Goal: Ask a question

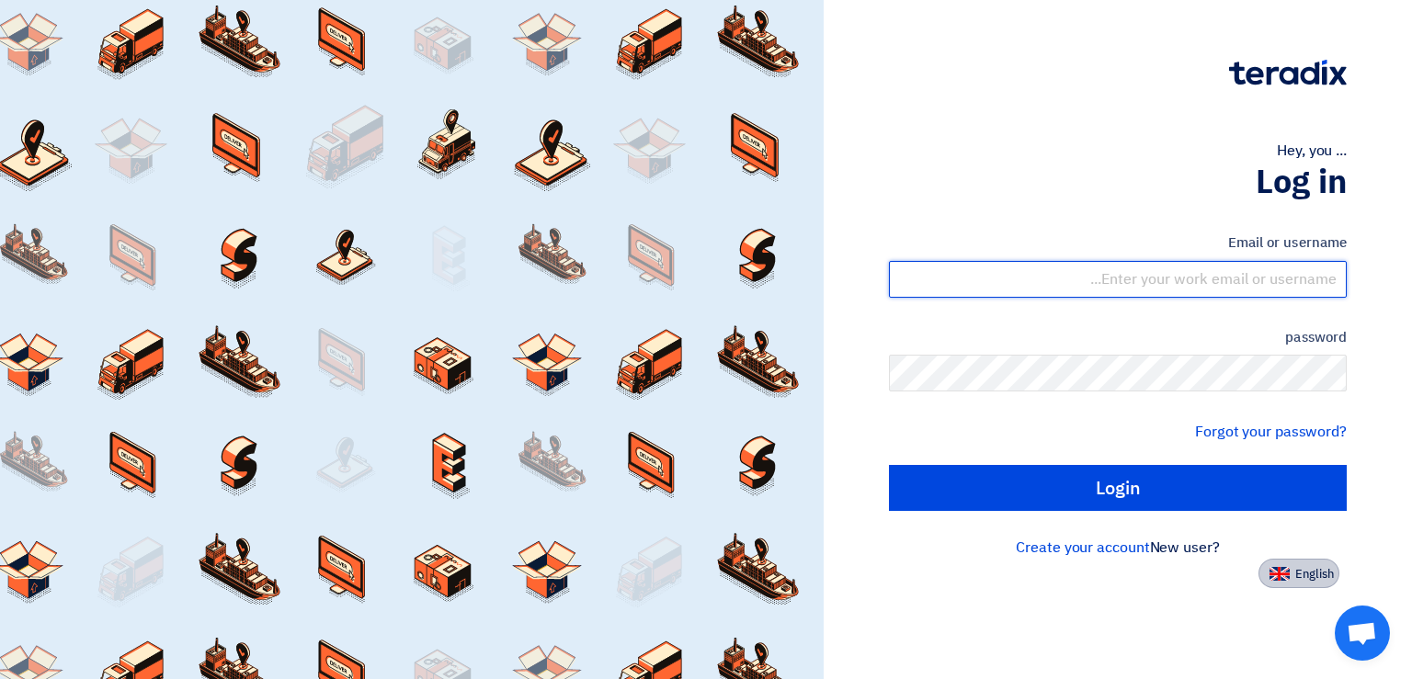
type input "[EMAIL_ADDRESS][DOMAIN_NAME]"
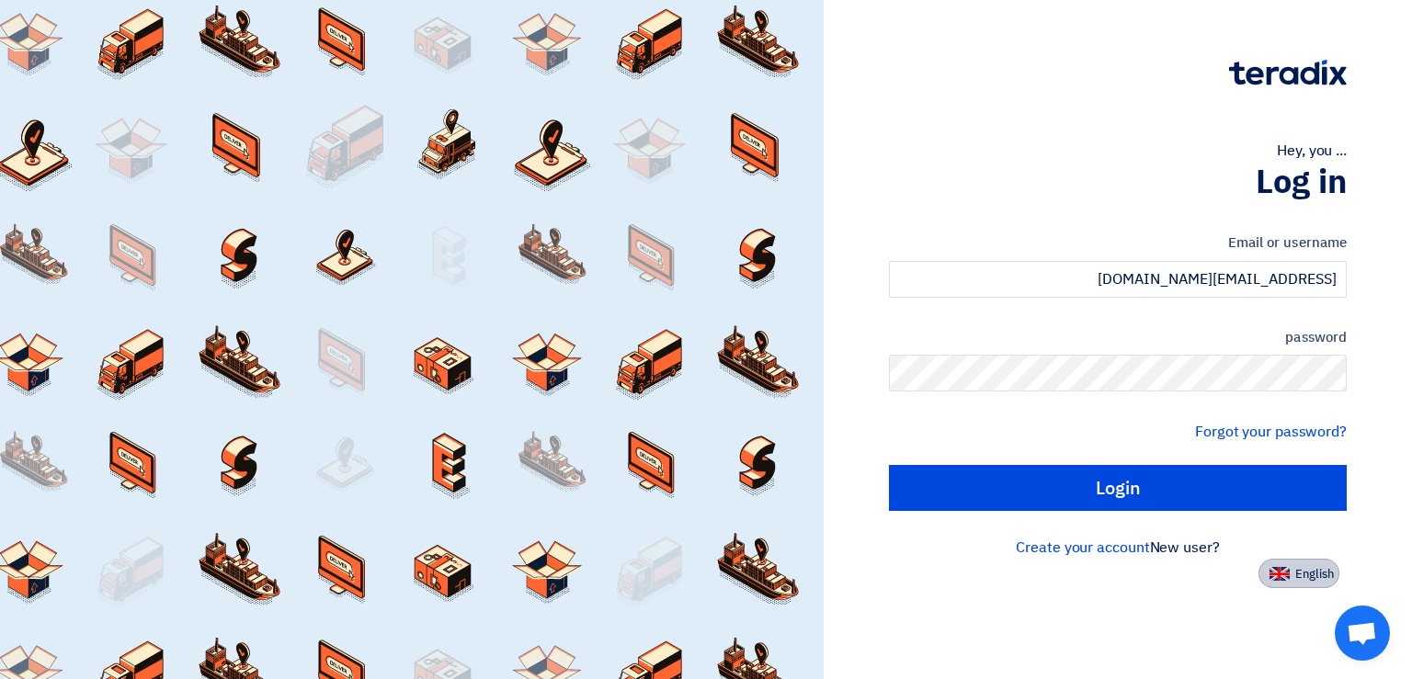
click at [1306, 568] on font "English" at bounding box center [1314, 573] width 39 height 17
type input "Sign in"
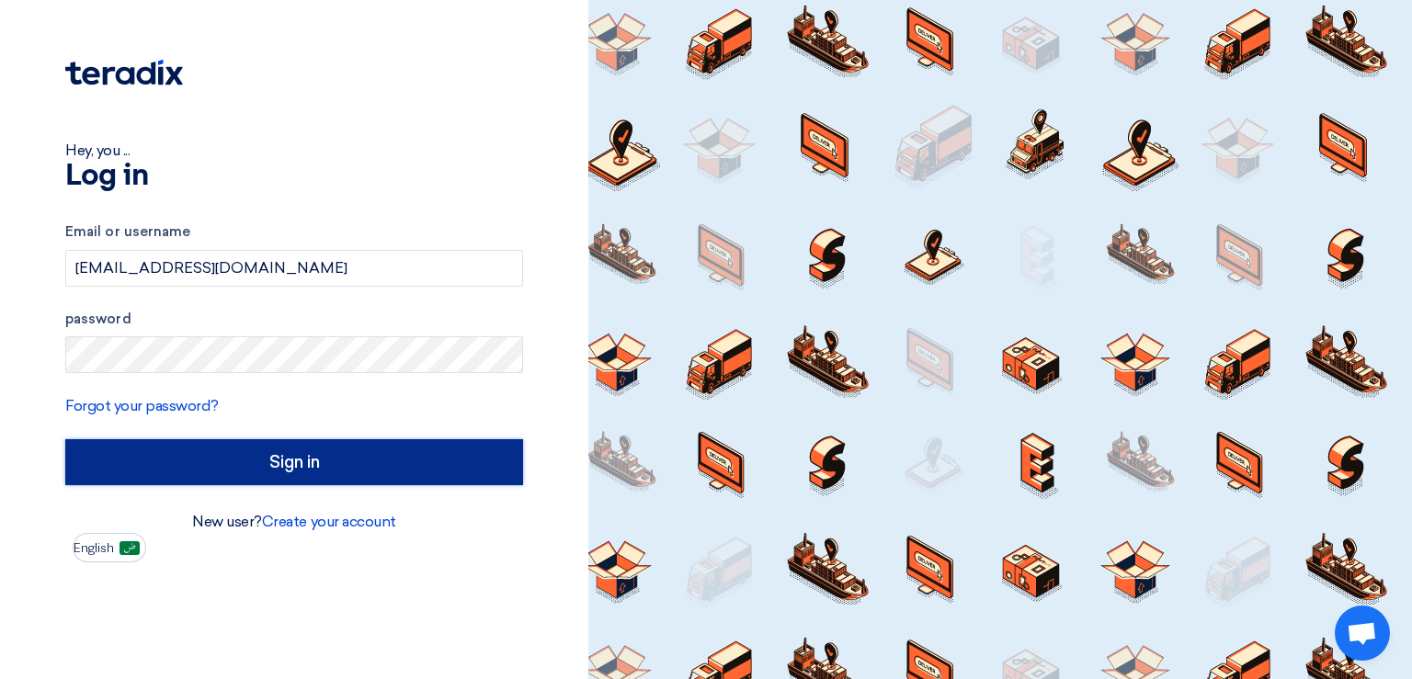
click at [314, 459] on input "Sign in" at bounding box center [294, 462] width 458 height 46
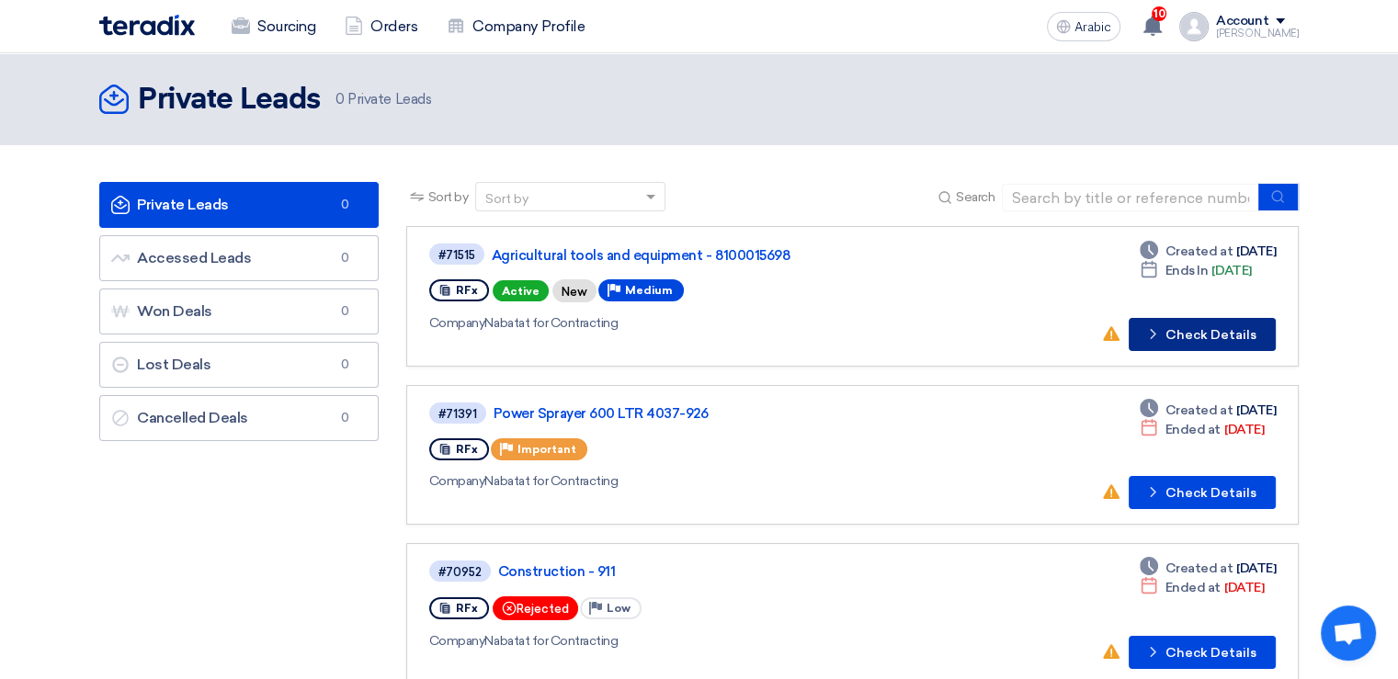
click at [1202, 334] on font "Check Details" at bounding box center [1211, 335] width 91 height 16
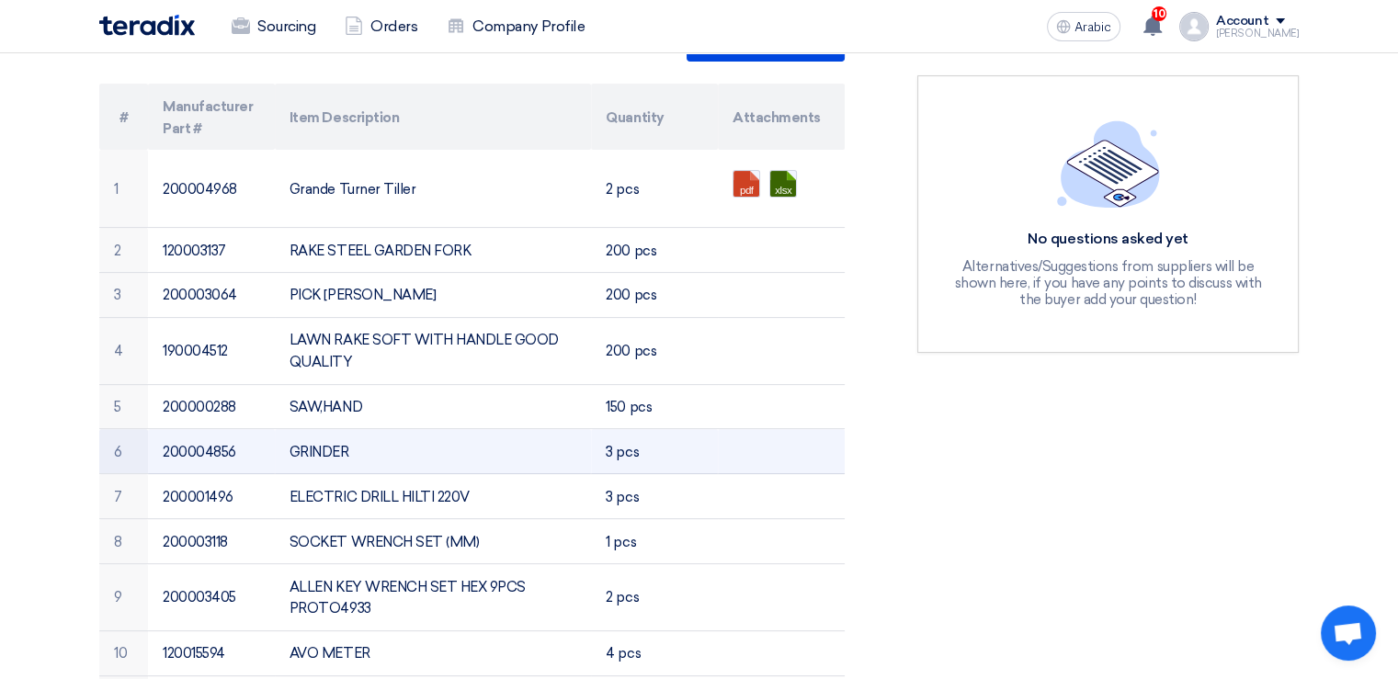
scroll to position [368, 0]
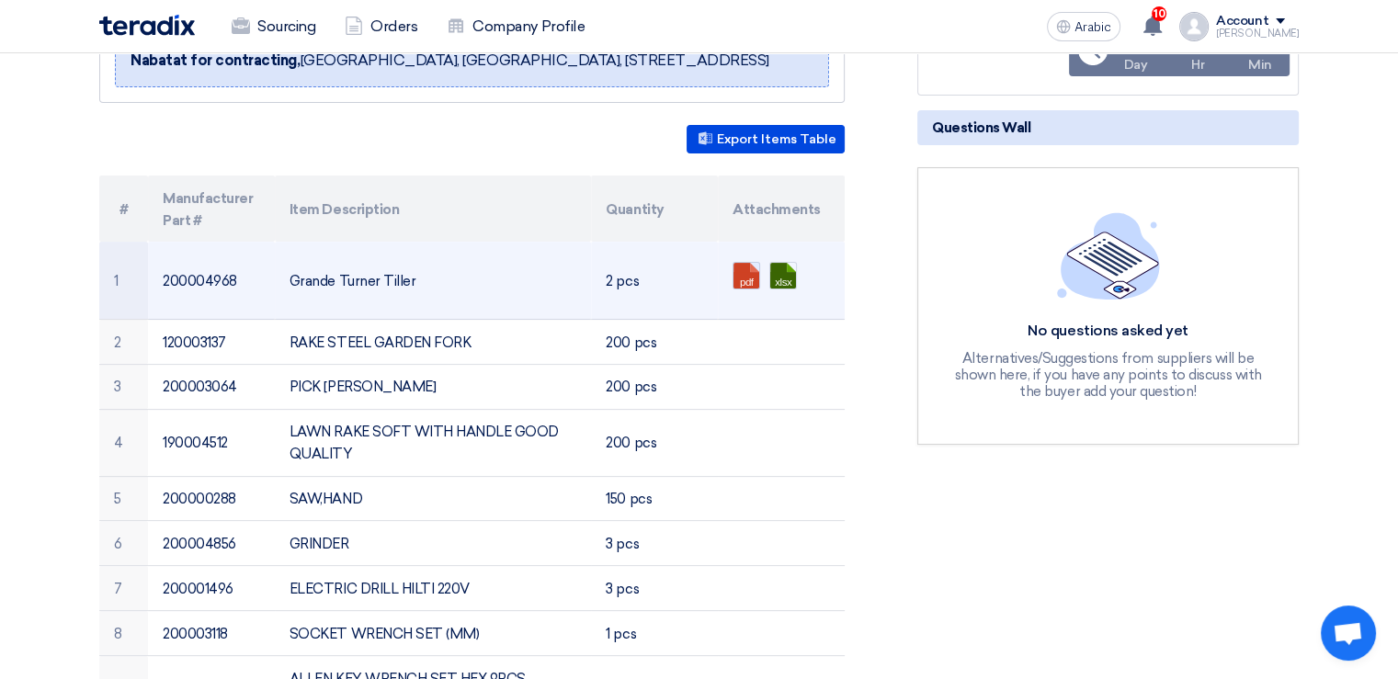
click at [750, 273] on link at bounding box center [806, 318] width 147 height 110
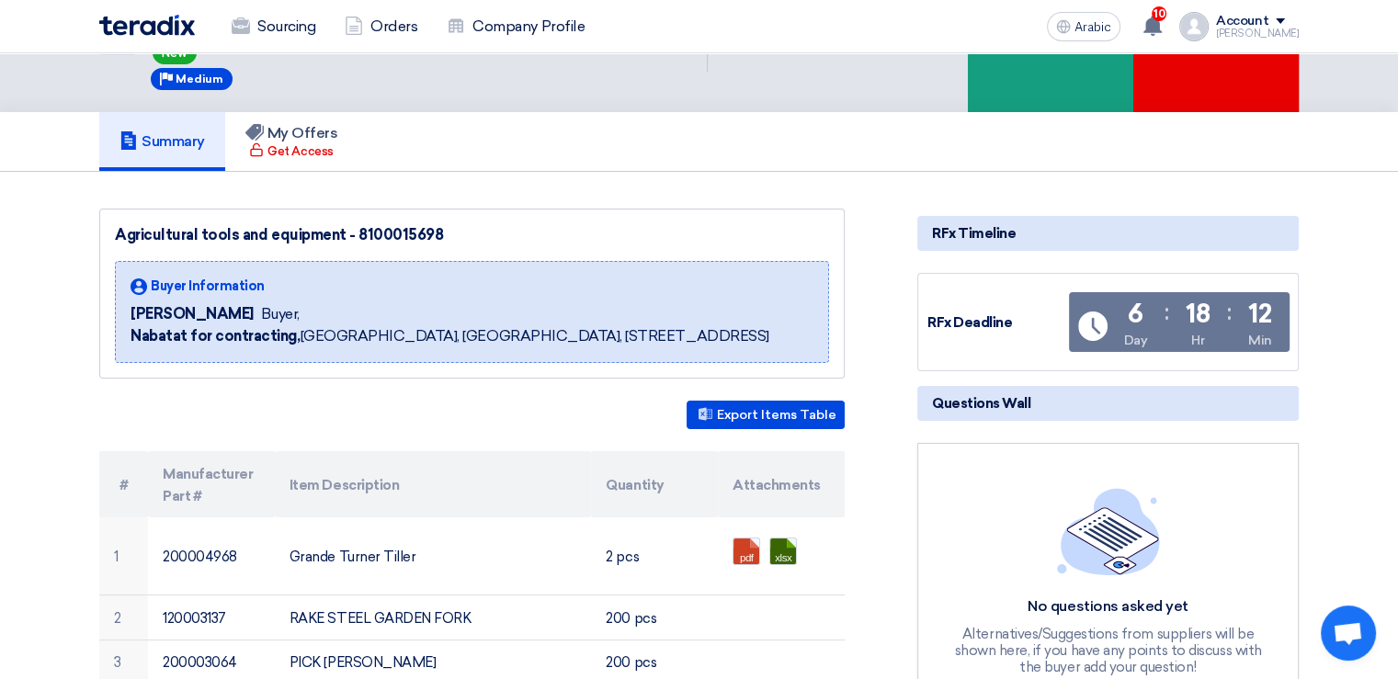
scroll to position [0, 0]
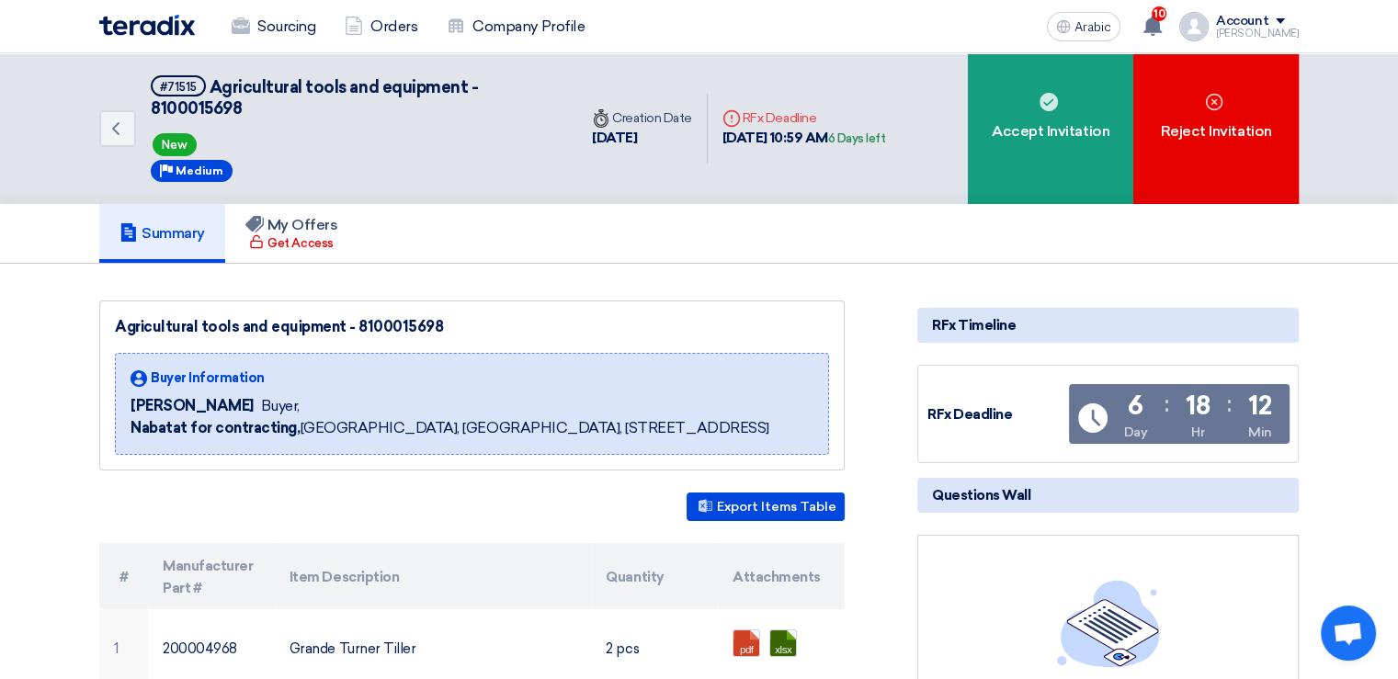
click at [1011, 493] on font "Questions Wall" at bounding box center [981, 495] width 98 height 17
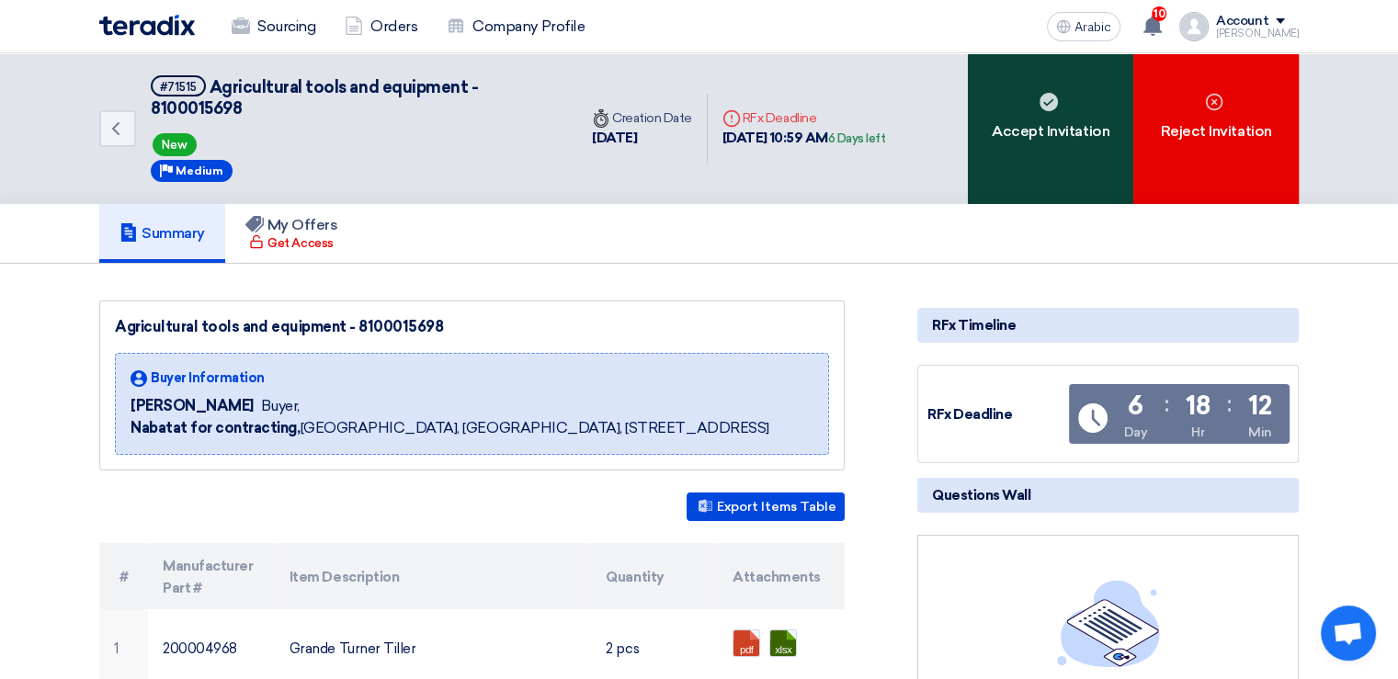
click at [1040, 141] on div "Accept Invitation" at bounding box center [1050, 128] width 165 height 151
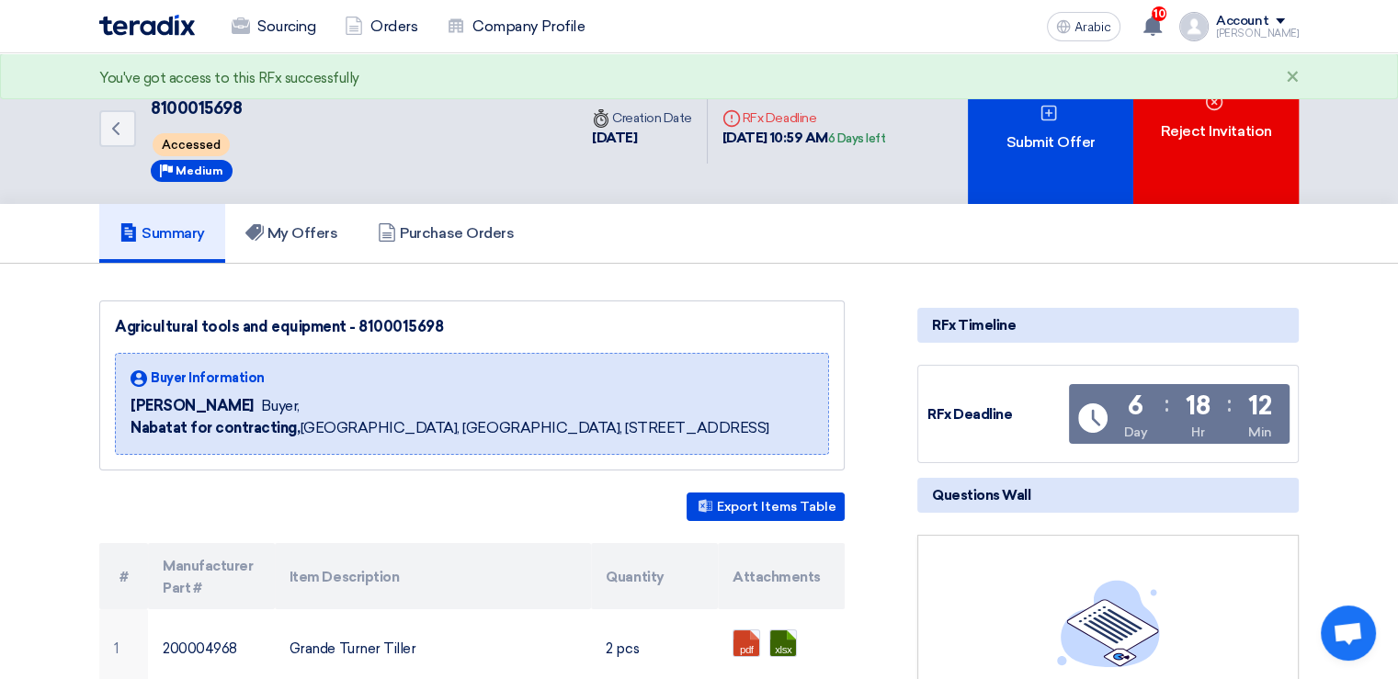
scroll to position [184, 0]
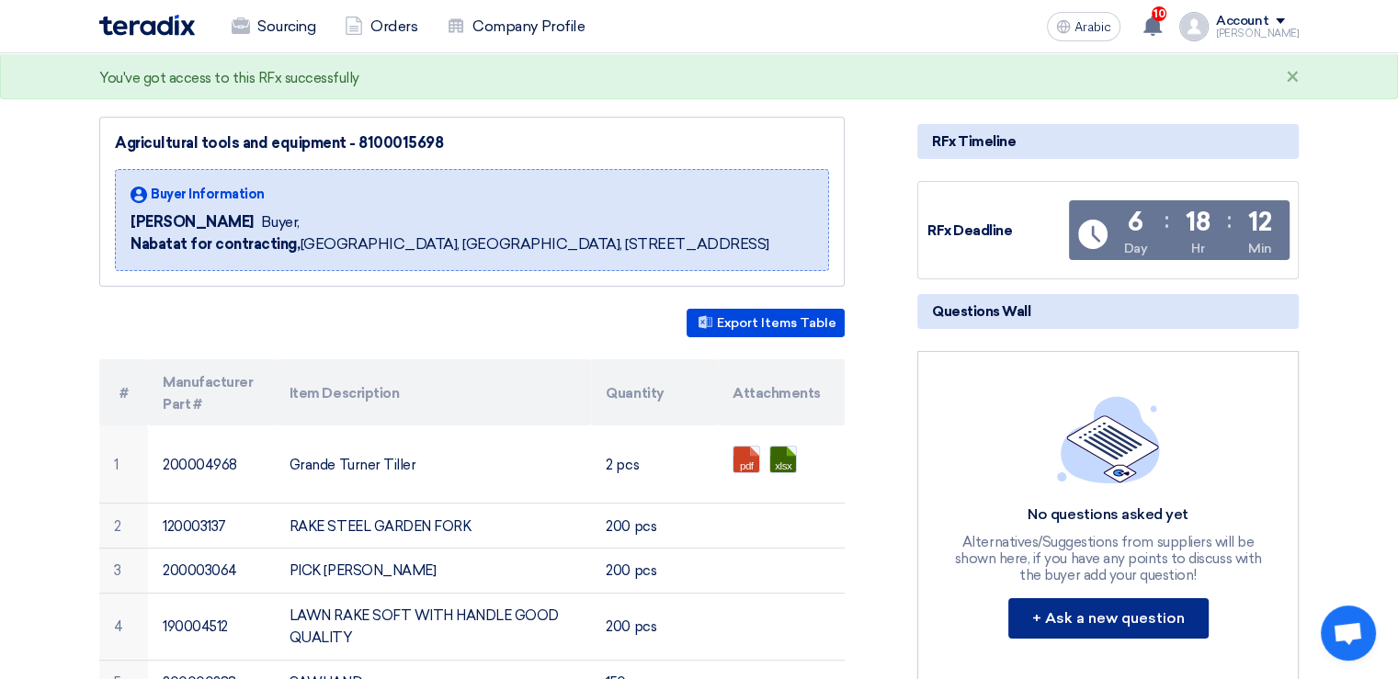
click at [1098, 611] on font "+ Ask a new question" at bounding box center [1108, 617] width 153 height 17
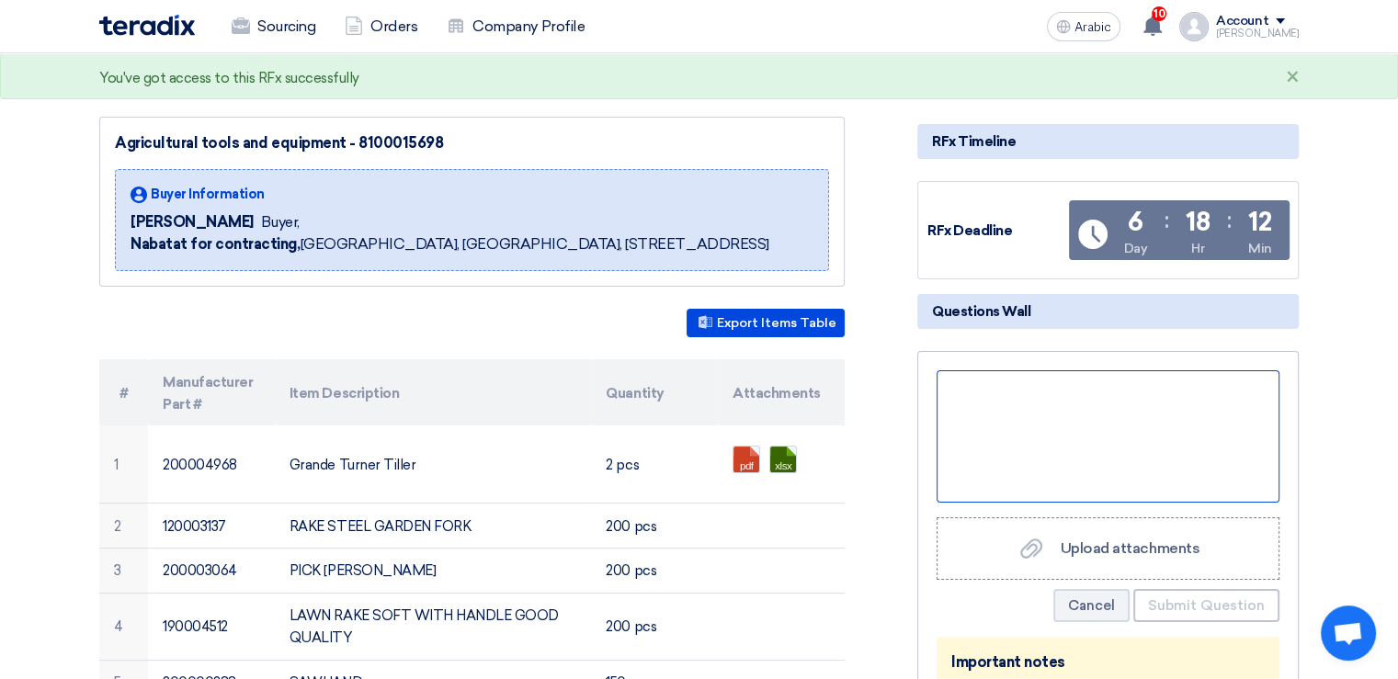
click at [986, 397] on div at bounding box center [1108, 436] width 343 height 132
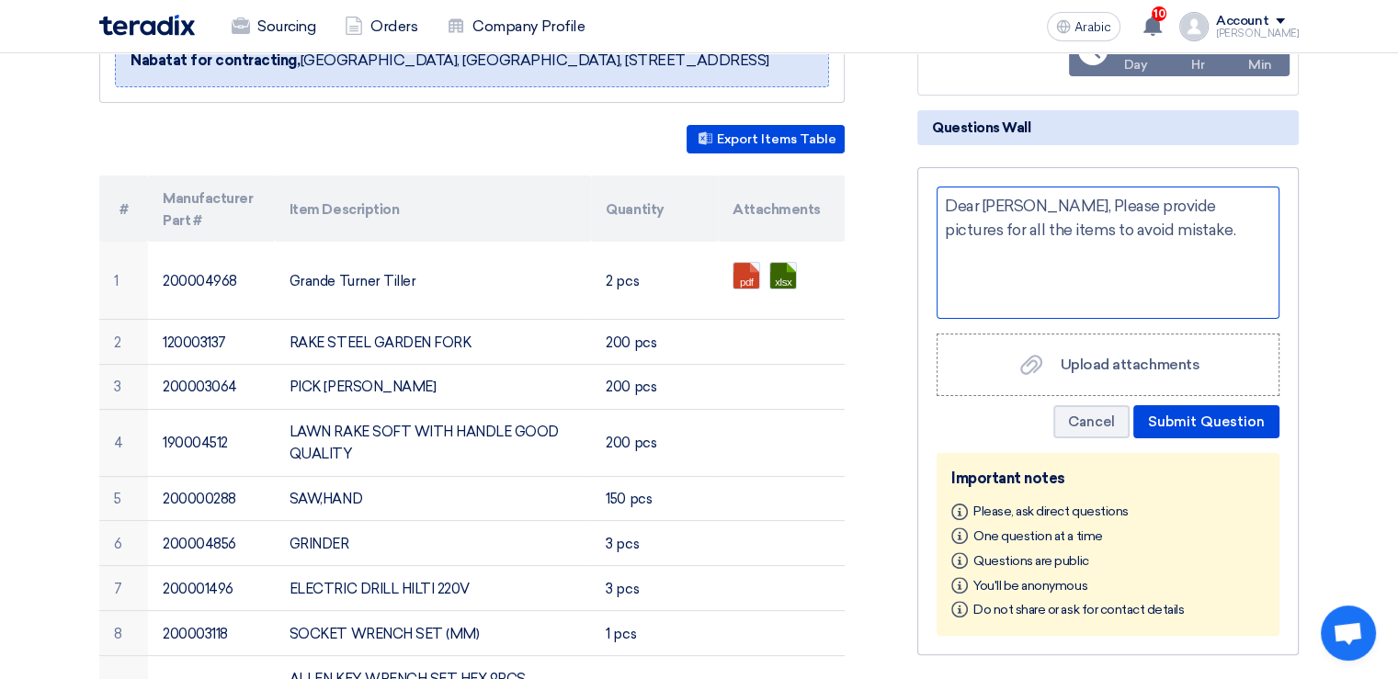
scroll to position [460, 0]
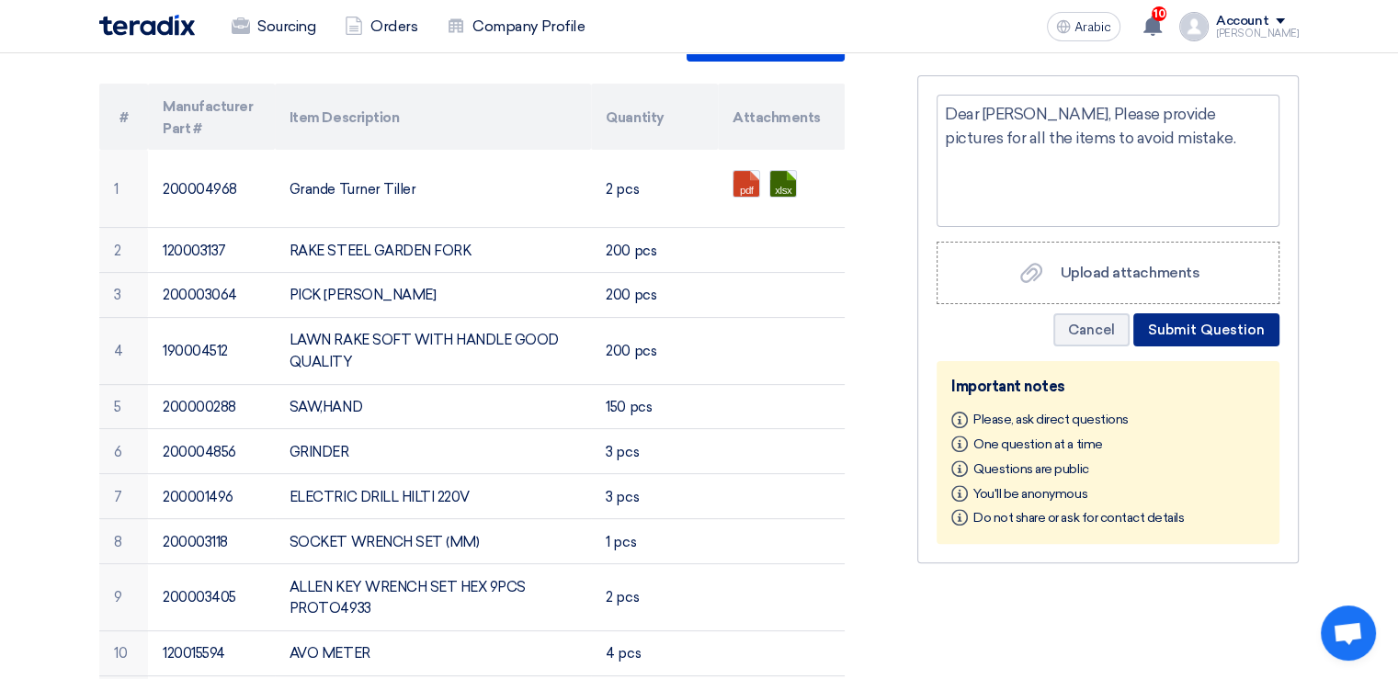
click at [1187, 331] on font "Submit Question" at bounding box center [1206, 330] width 117 height 17
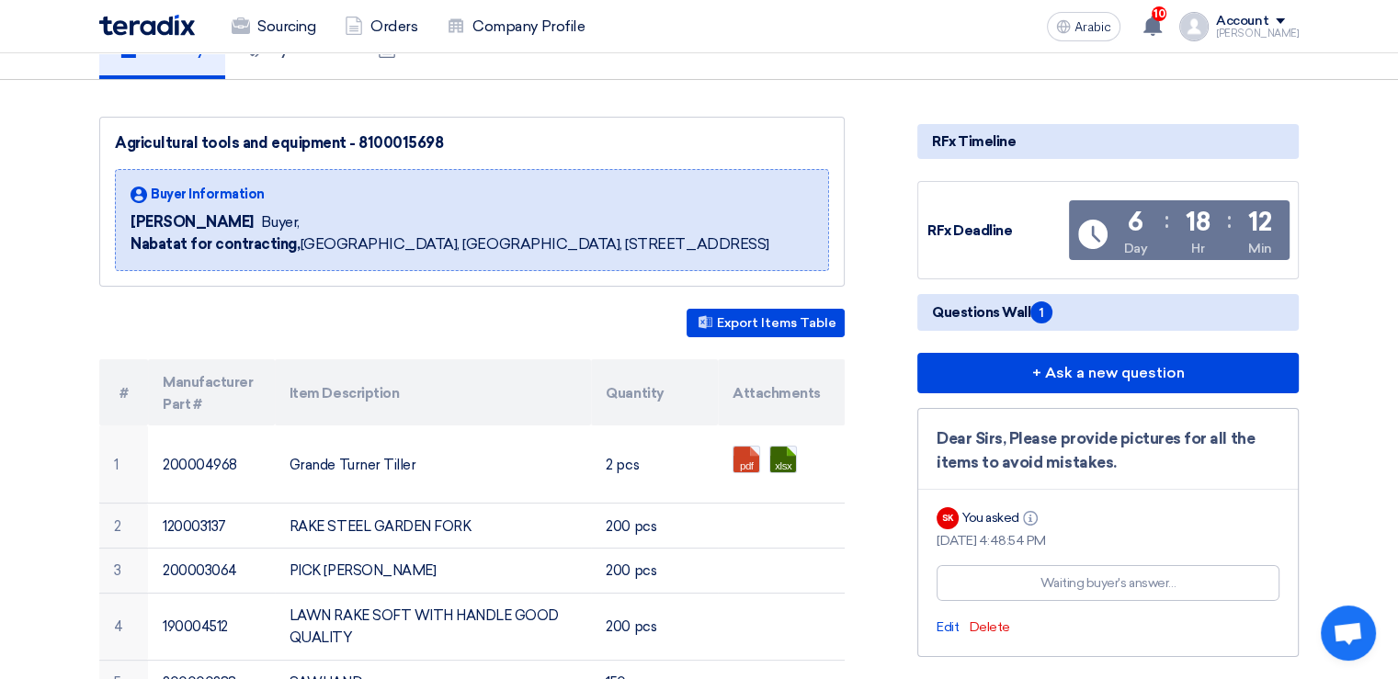
scroll to position [0, 0]
